Goal: Contribute content

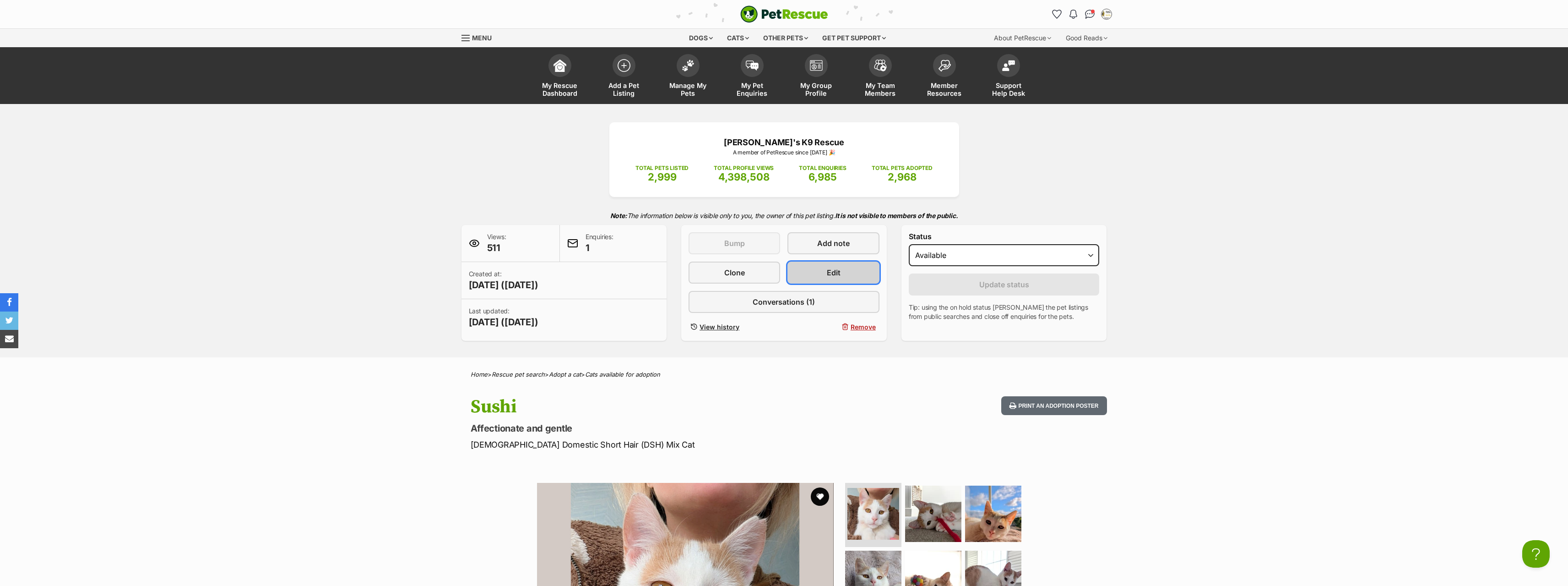
click at [828, 270] on span "Edit" at bounding box center [833, 272] width 14 height 11
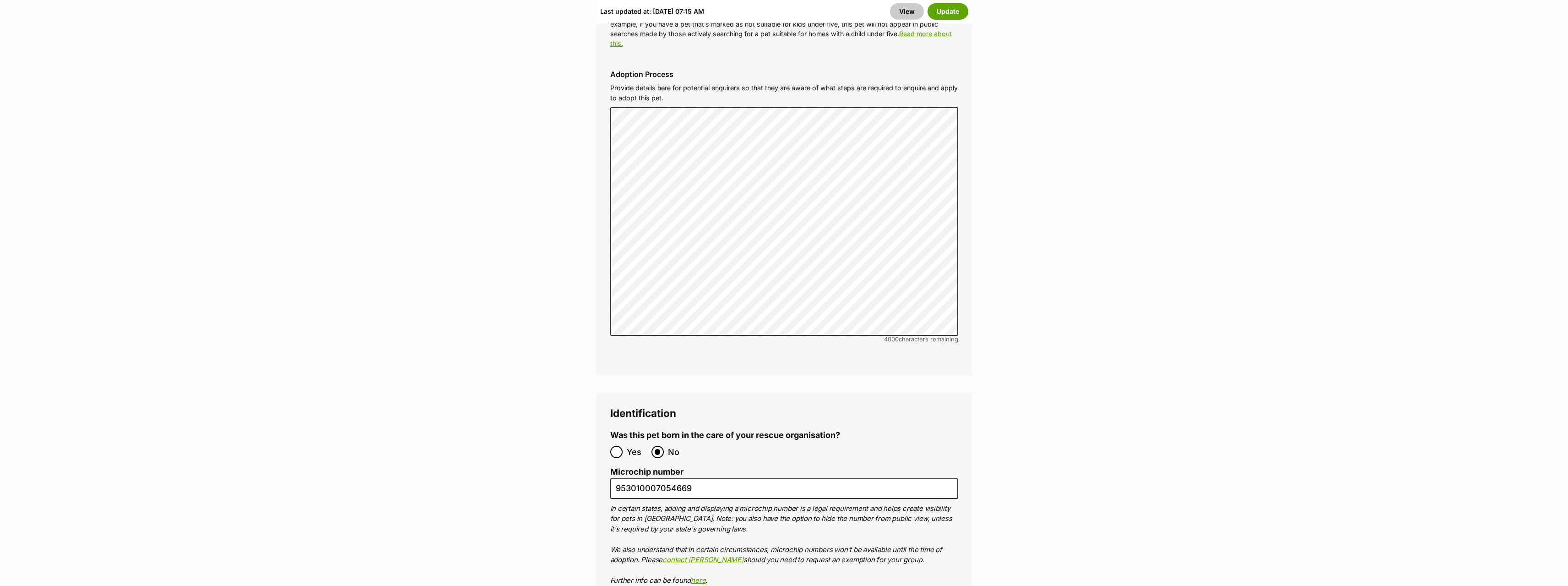
scroll to position [3161, 0]
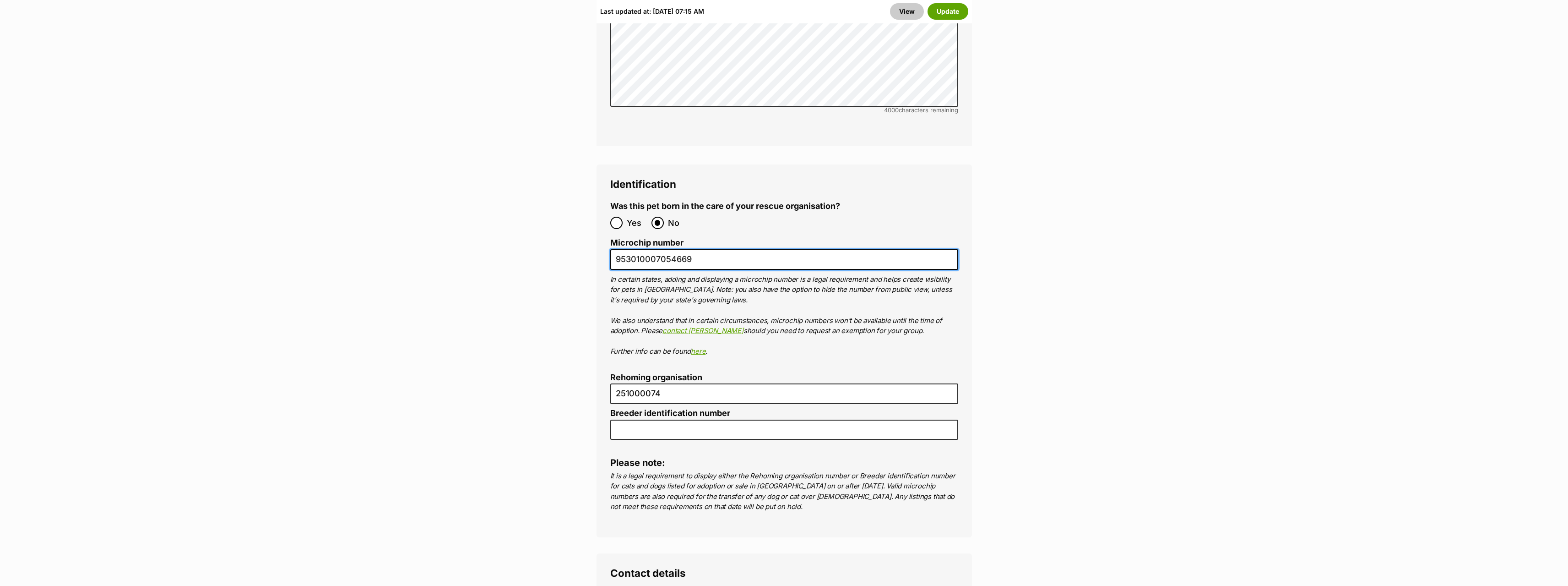
drag, startPoint x: 656, startPoint y: 193, endPoint x: 670, endPoint y: 191, distance: 14.1
click at [670, 249] on input "953010007054669" at bounding box center [785, 259] width 348 height 21
click at [673, 249] on input "953010007054669" at bounding box center [785, 259] width 348 height 21
click at [670, 249] on input "953010007054669" at bounding box center [785, 259] width 348 height 21
drag, startPoint x: 698, startPoint y: 194, endPoint x: 672, endPoint y: 194, distance: 26.0
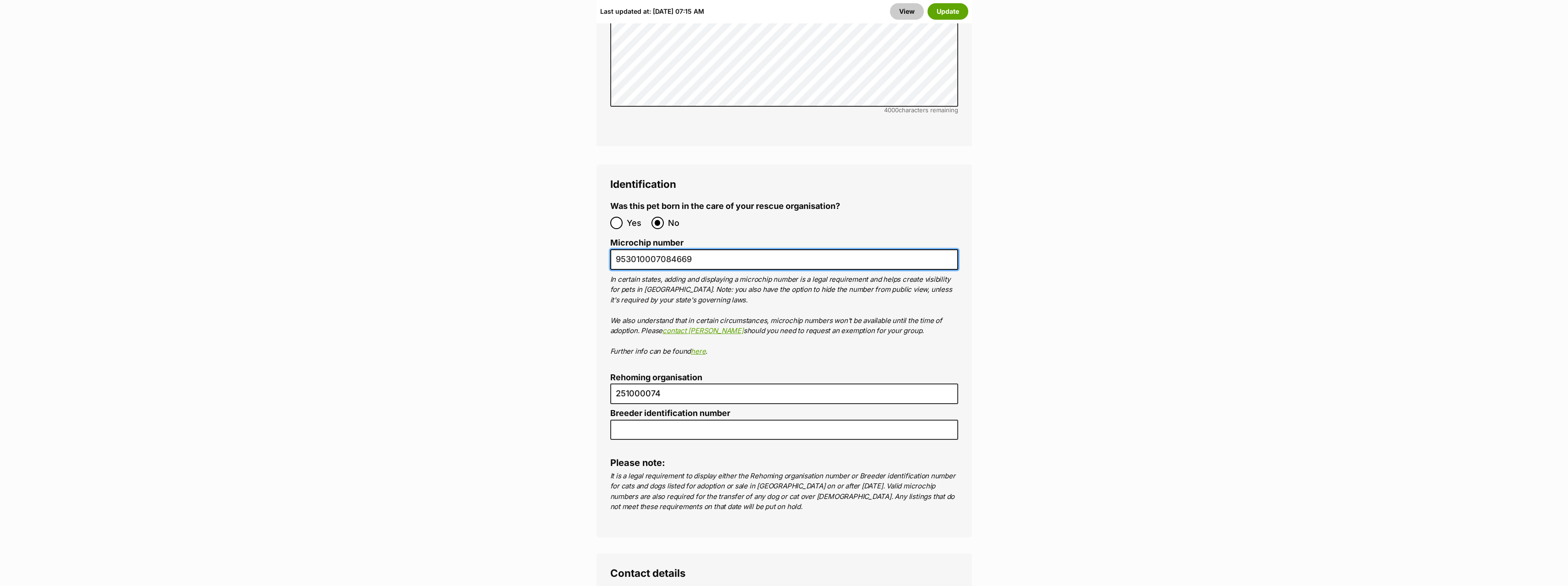
click at [672, 249] on input "953010007084669" at bounding box center [785, 259] width 348 height 21
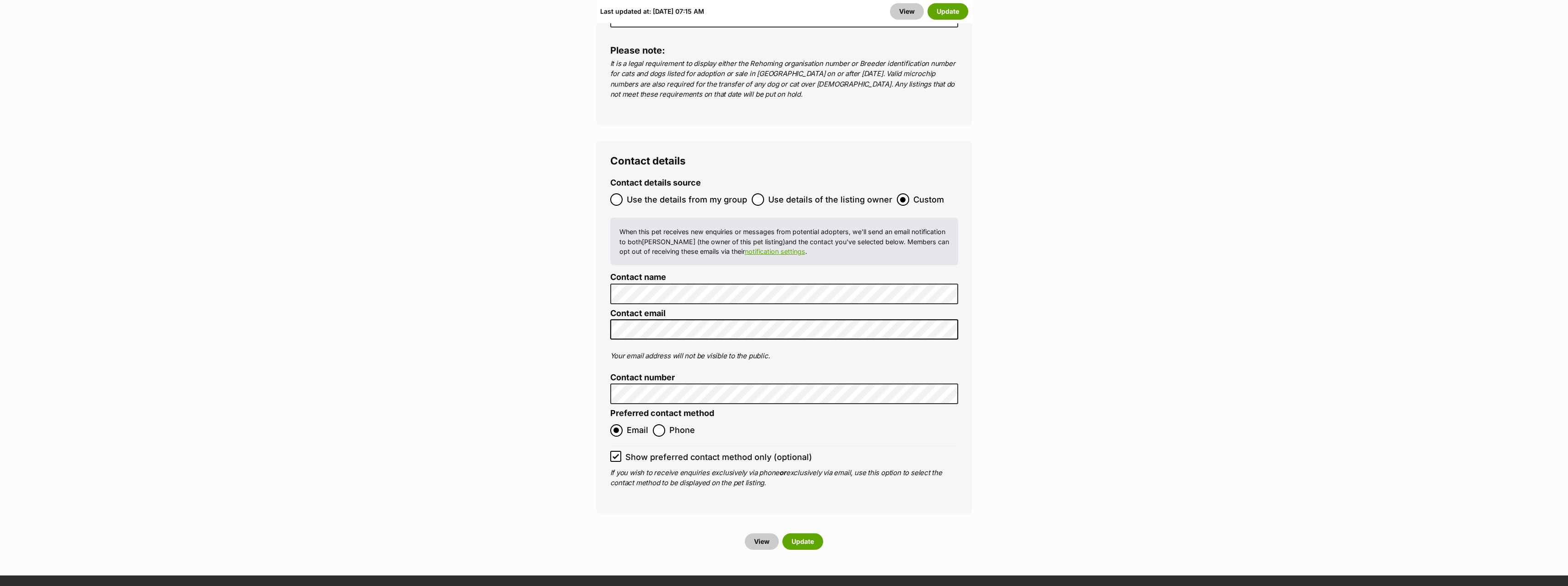
scroll to position [3849, 0]
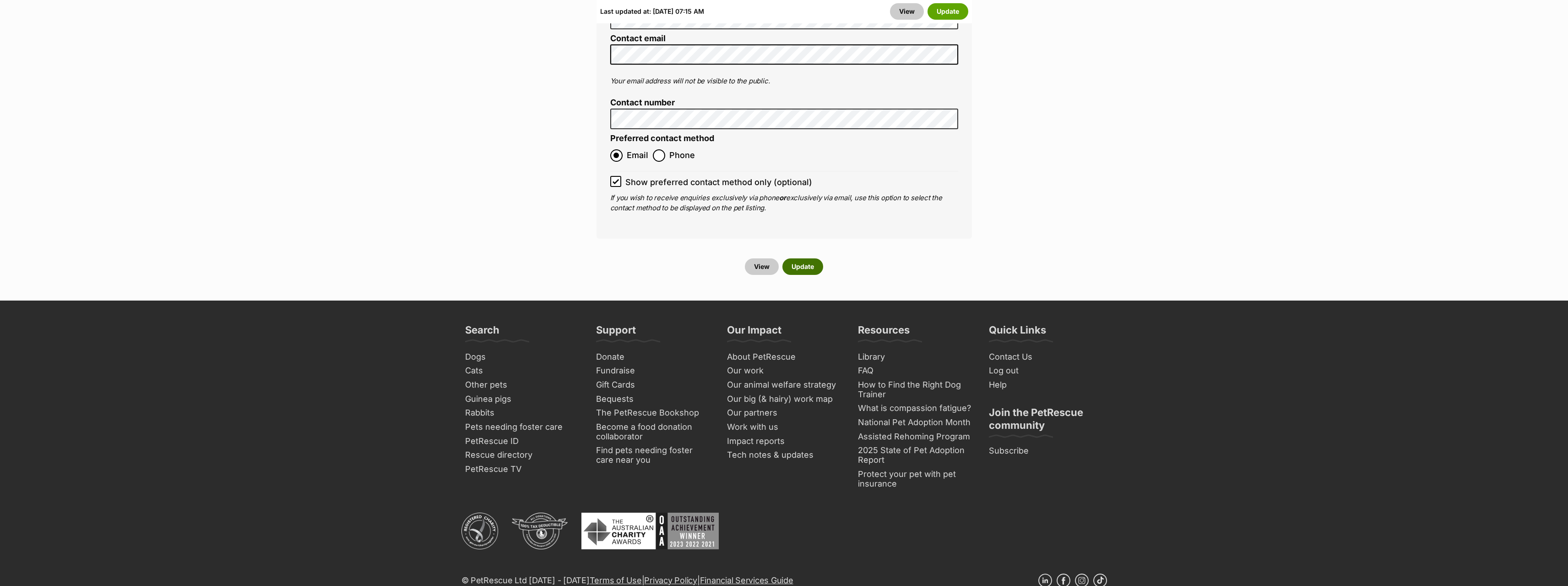
type input "953010007081555"
drag, startPoint x: 812, startPoint y: 195, endPoint x: 888, endPoint y: 191, distance: 76.1
click at [811, 258] on button "Update" at bounding box center [802, 266] width 41 height 16
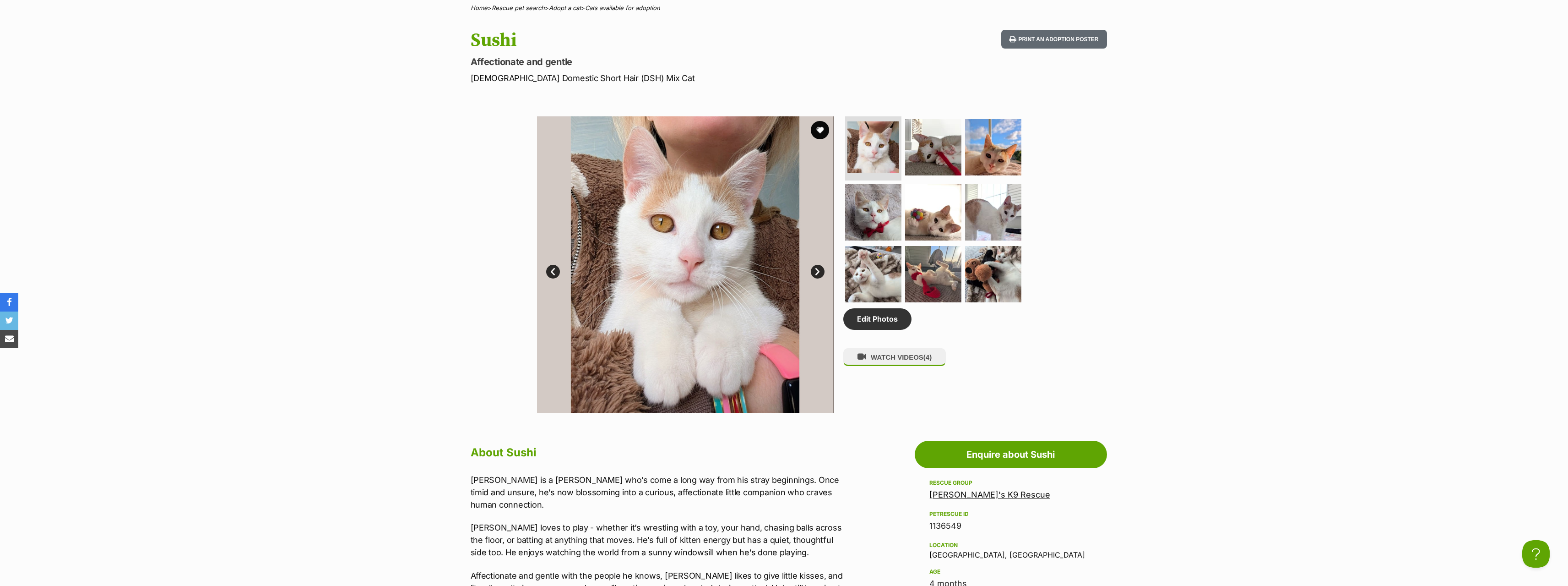
click at [816, 273] on link "Next" at bounding box center [817, 272] width 14 height 14
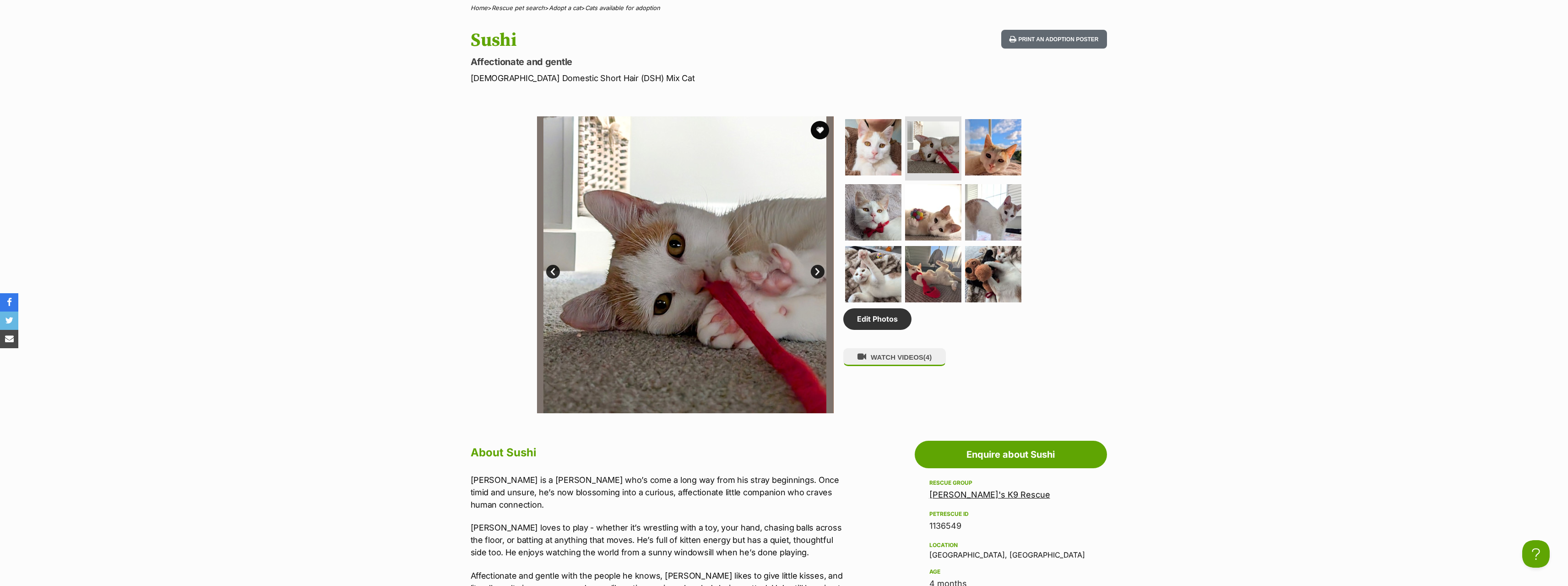
click at [816, 273] on link "Next" at bounding box center [817, 272] width 14 height 14
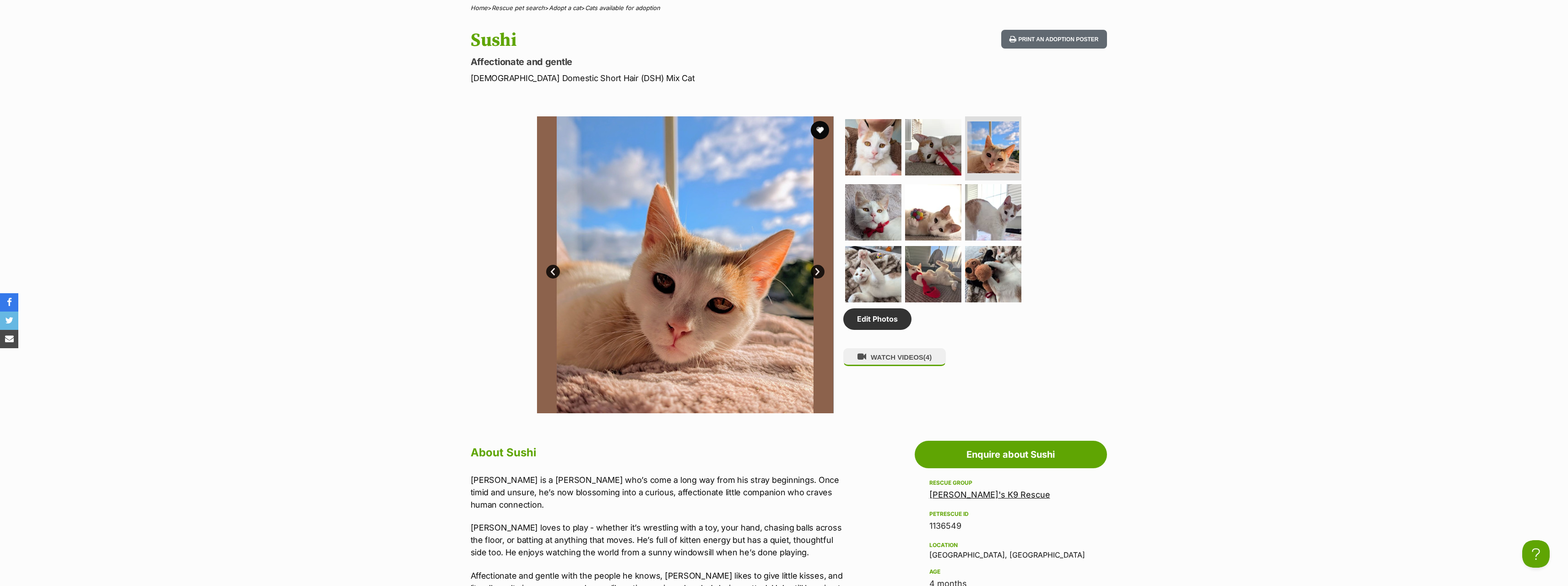
click at [816, 273] on link "Next" at bounding box center [817, 272] width 14 height 14
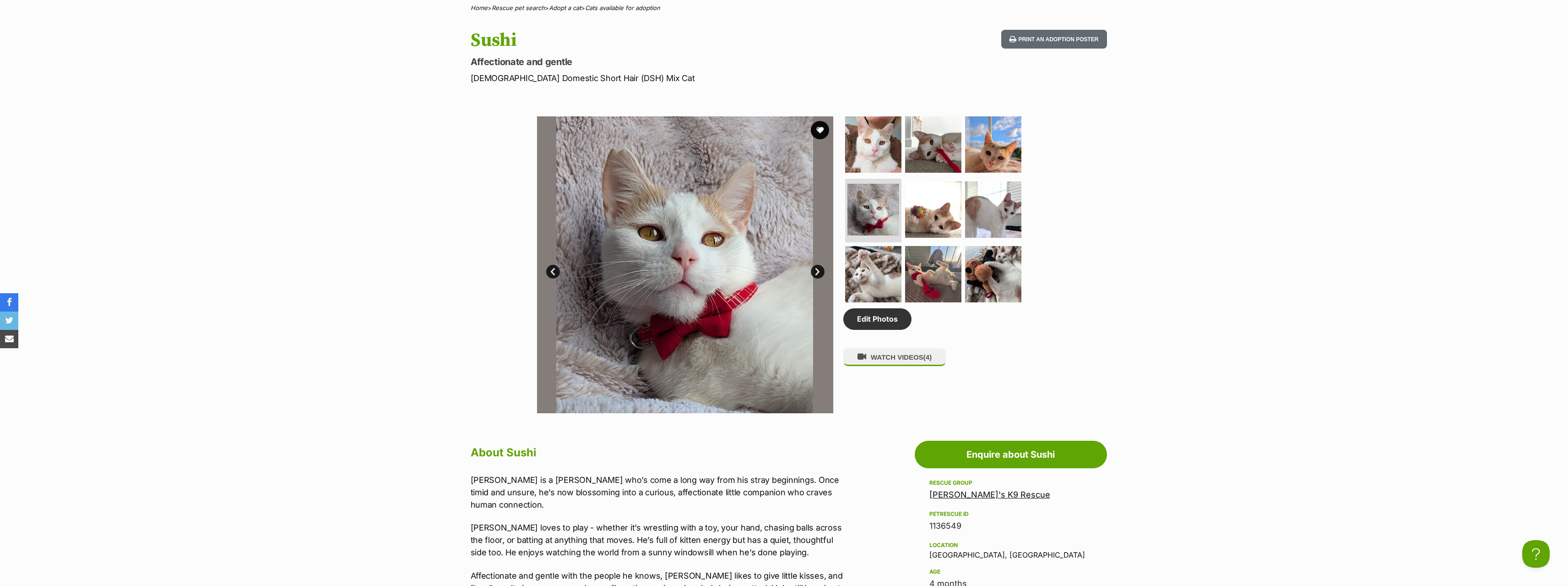
click at [816, 273] on link "Next" at bounding box center [817, 272] width 14 height 14
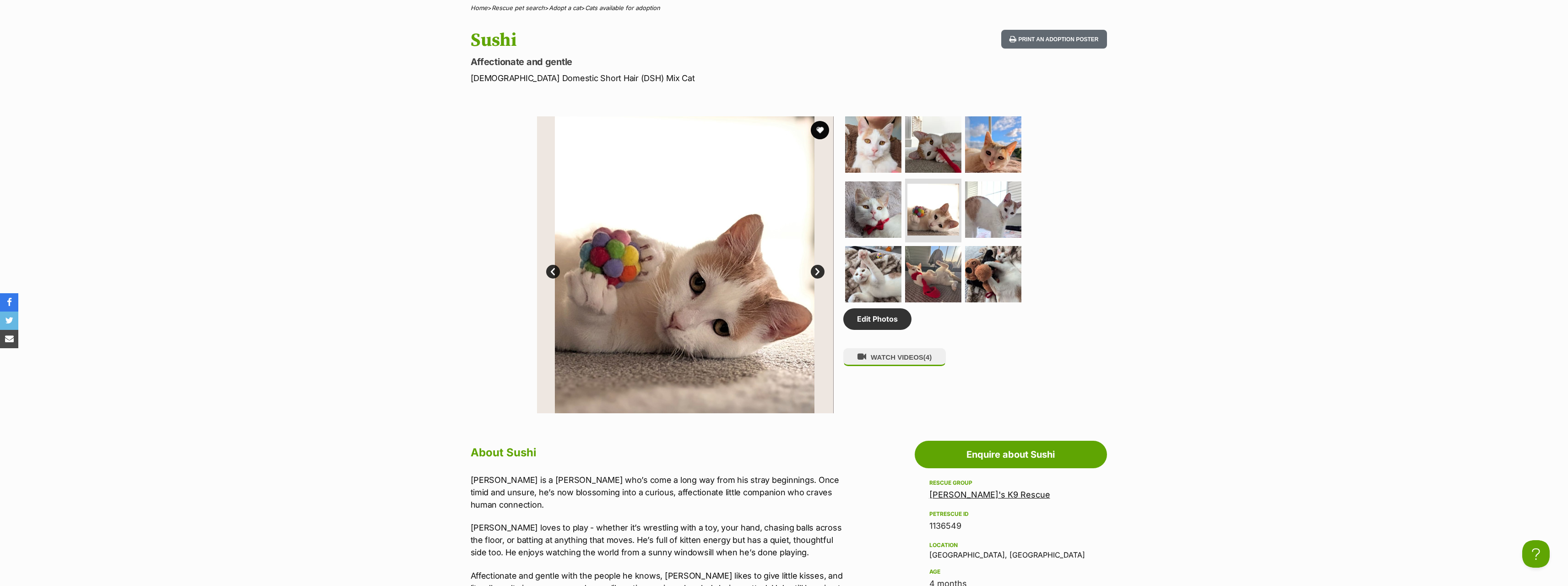
click at [816, 273] on link "Next" at bounding box center [817, 272] width 14 height 14
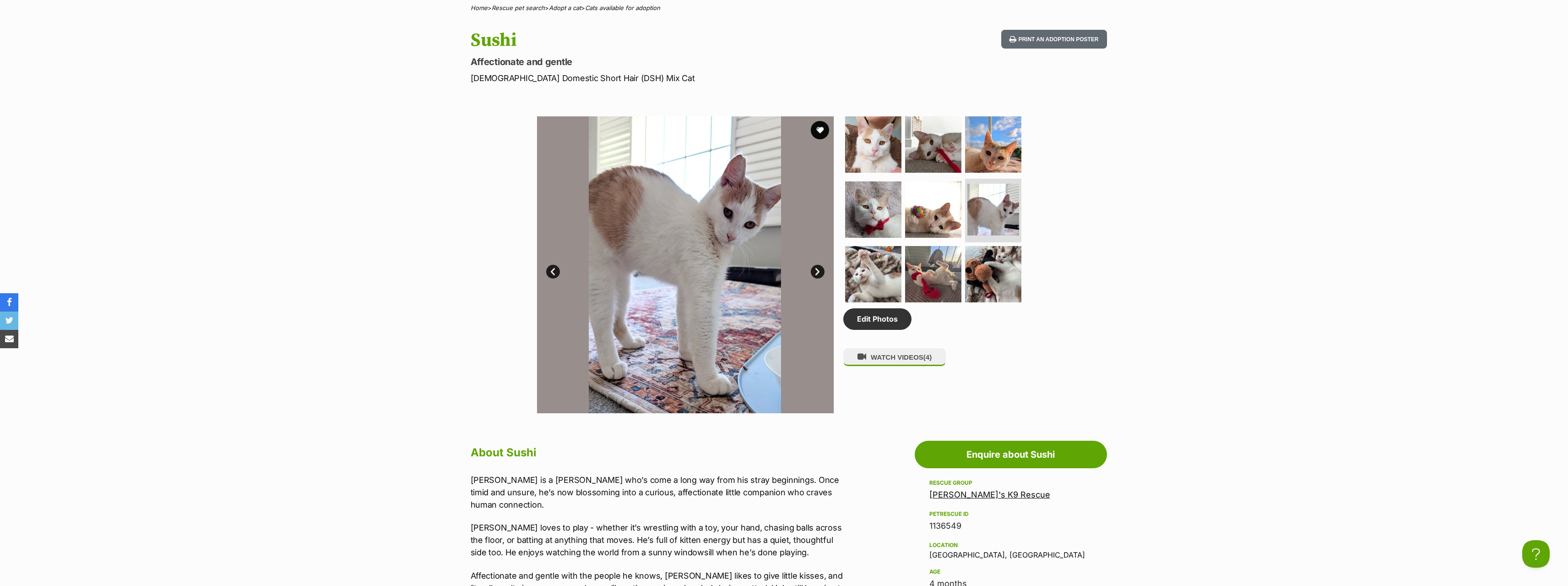
click at [816, 273] on link "Next" at bounding box center [817, 272] width 14 height 14
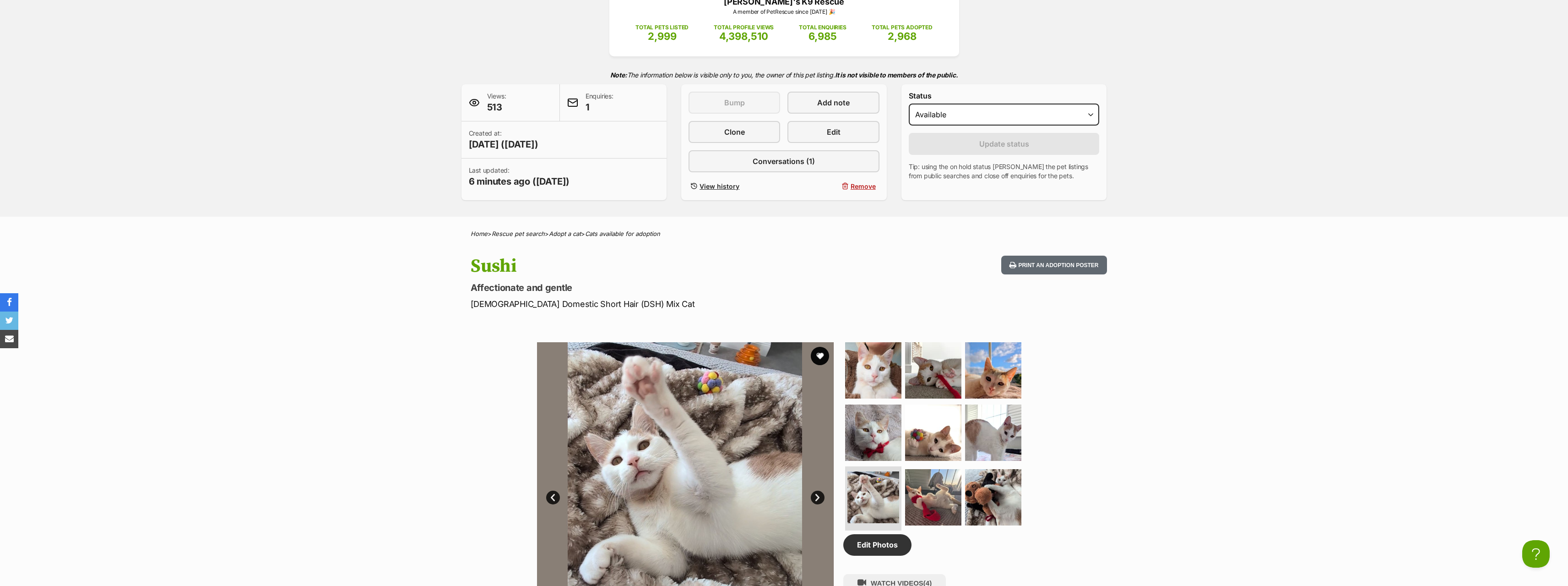
scroll to position [138, 0]
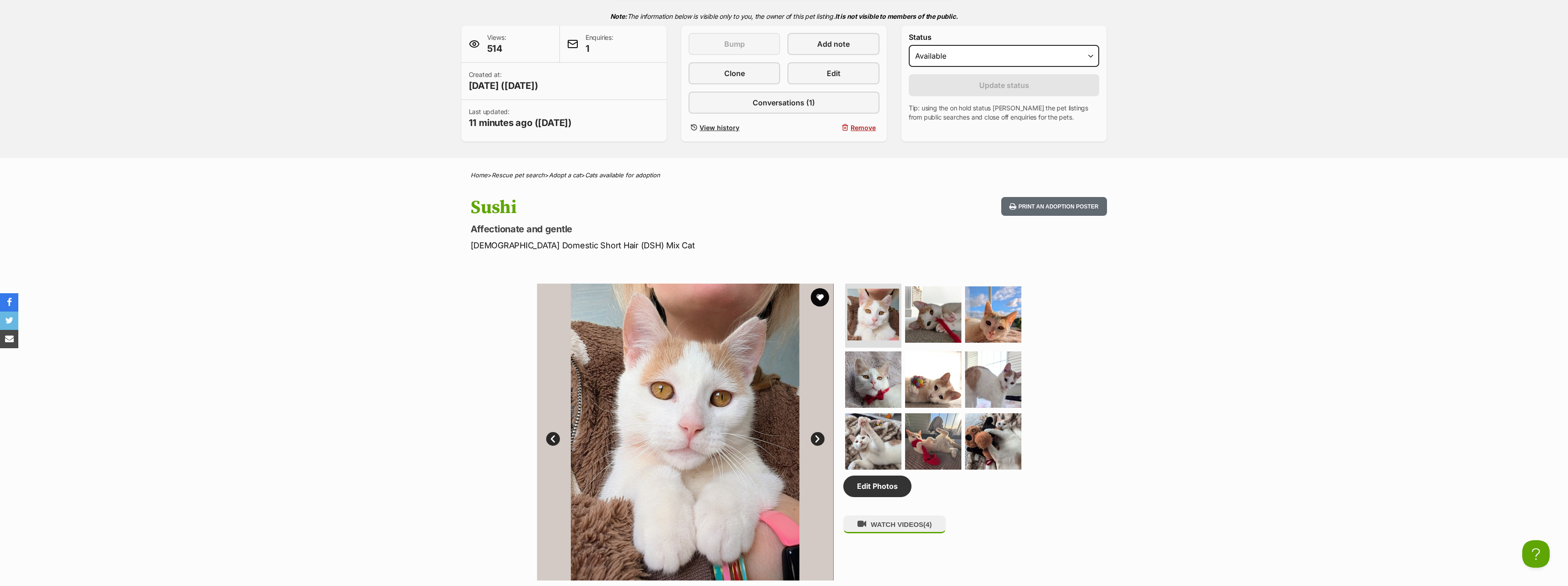
scroll to position [136, 0]
